Goal: Check status: Check status

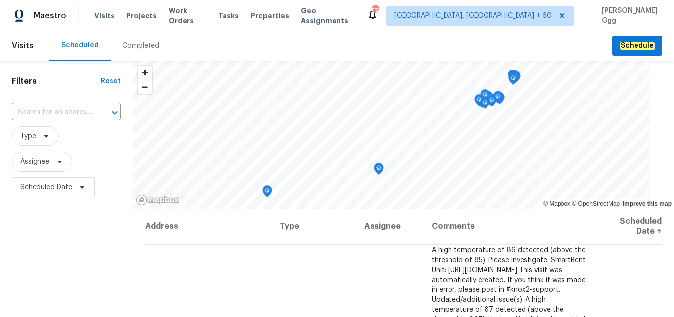
click at [135, 43] on div "Completed" at bounding box center [140, 46] width 37 height 10
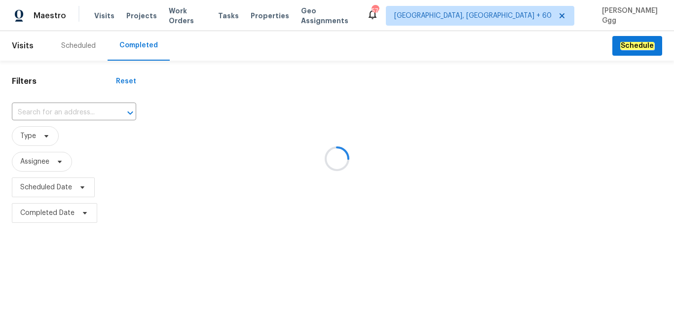
click at [50, 112] on div at bounding box center [337, 158] width 674 height 317
click at [45, 112] on div at bounding box center [337, 158] width 674 height 317
click at [37, 111] on div at bounding box center [337, 158] width 674 height 317
click at [36, 110] on div at bounding box center [337, 158] width 674 height 317
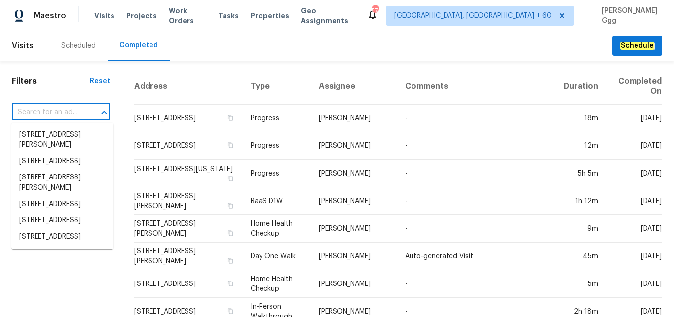
click at [32, 108] on input "text" at bounding box center [47, 112] width 71 height 15
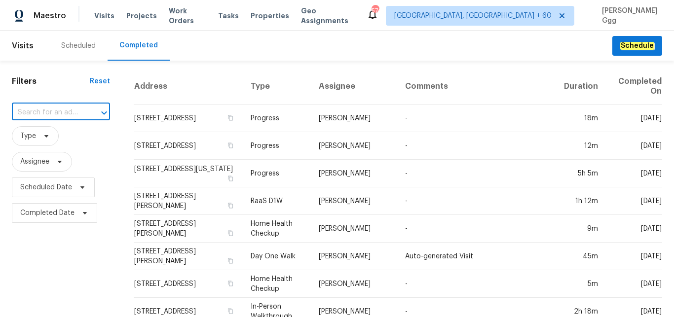
paste input "[STREET_ADDRESS]"
type input "[STREET_ADDRESS]"
click at [54, 139] on li "[STREET_ADDRESS]" at bounding box center [62, 135] width 102 height 16
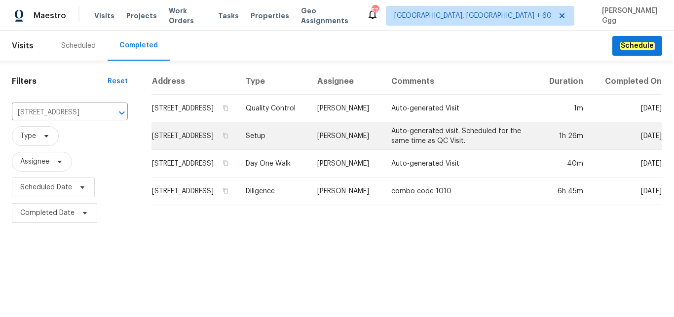
click at [286, 150] on td "Setup" at bounding box center [274, 136] width 72 height 28
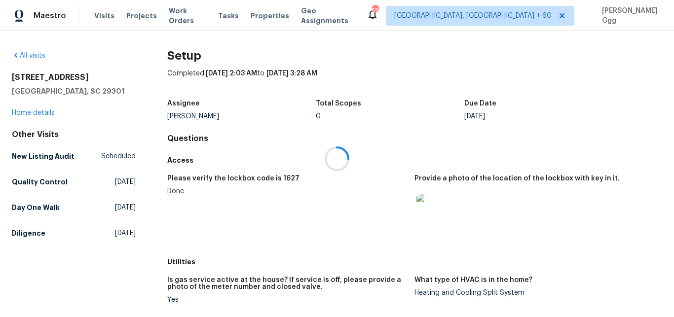
click at [31, 208] on div at bounding box center [337, 158] width 674 height 317
click at [31, 208] on h5 "Day One Walk" at bounding box center [36, 208] width 48 height 10
